Goal: Find specific page/section: Find specific page/section

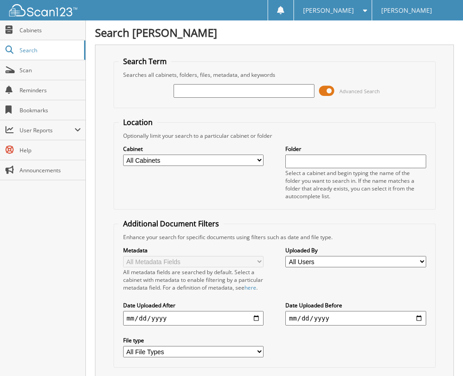
click at [221, 90] on input "text" at bounding box center [244, 91] width 140 height 14
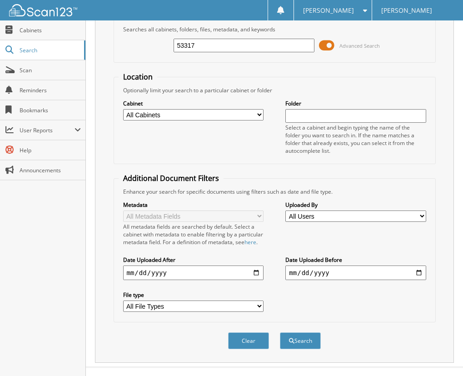
scroll to position [68, 0]
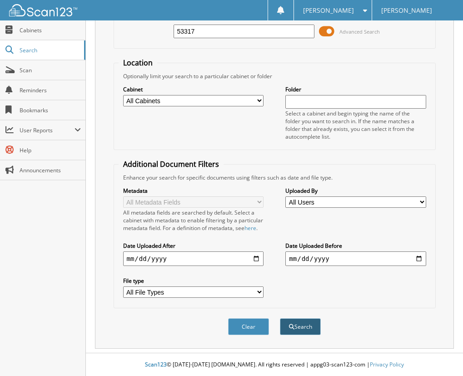
type input "53317"
click at [290, 330] on button "Search" at bounding box center [300, 326] width 41 height 17
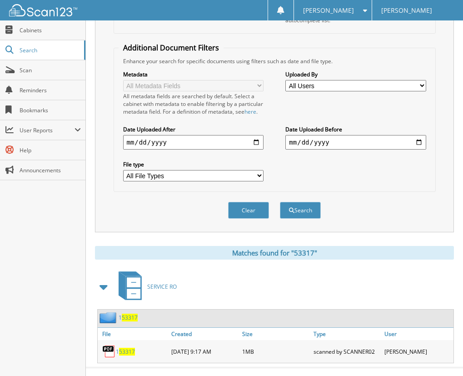
scroll to position [199, 0]
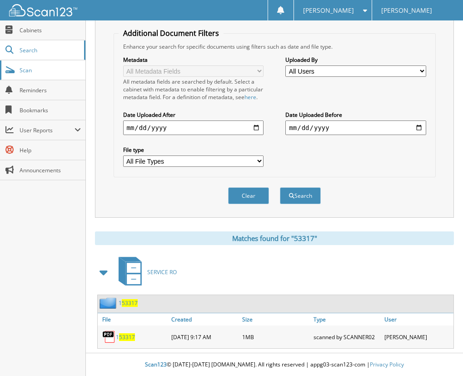
click at [82, 72] on link "Scan" at bounding box center [42, 70] width 85 height 20
